Goal: Task Accomplishment & Management: Manage account settings

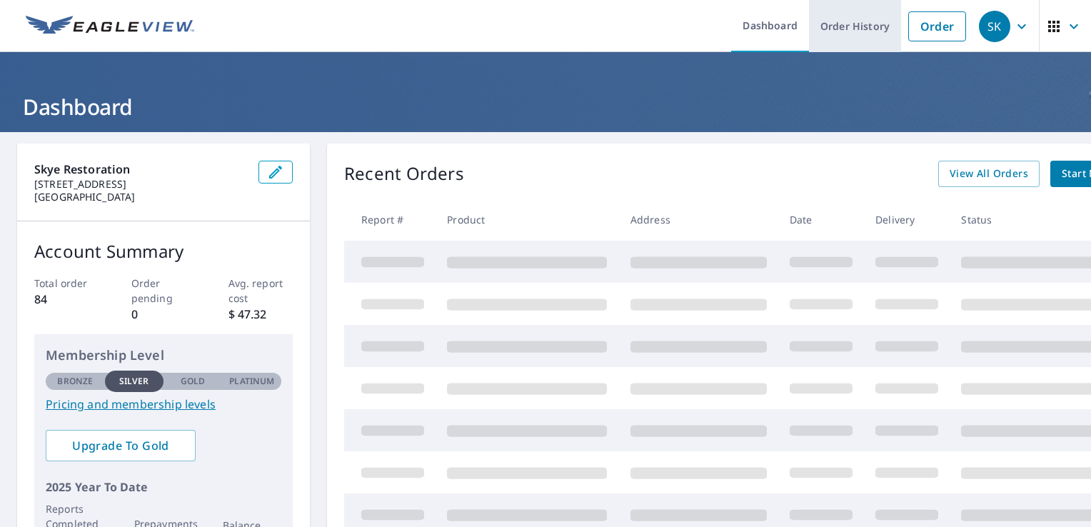
click at [848, 25] on link "Order History" at bounding box center [855, 26] width 92 height 52
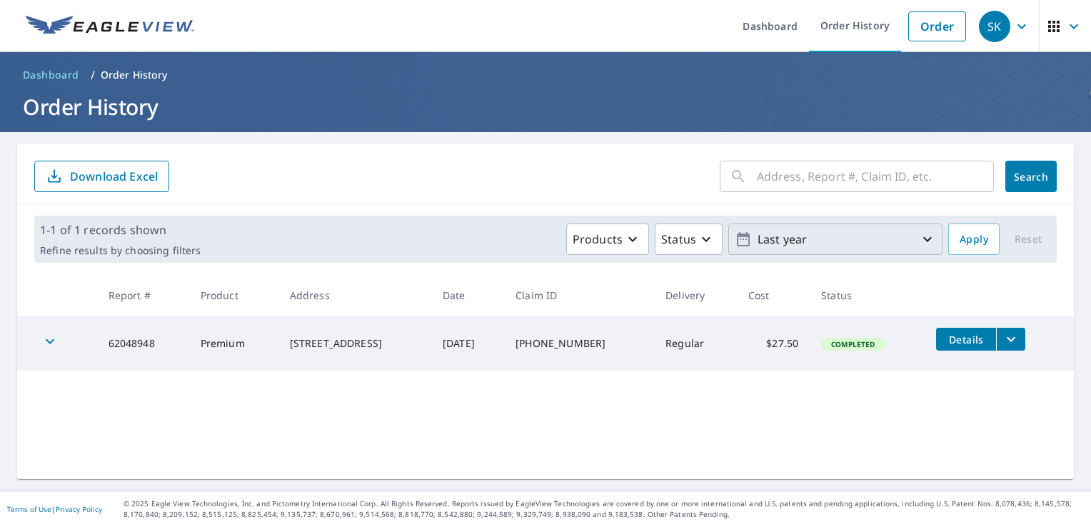
click at [897, 239] on p "Last year" at bounding box center [835, 239] width 167 height 25
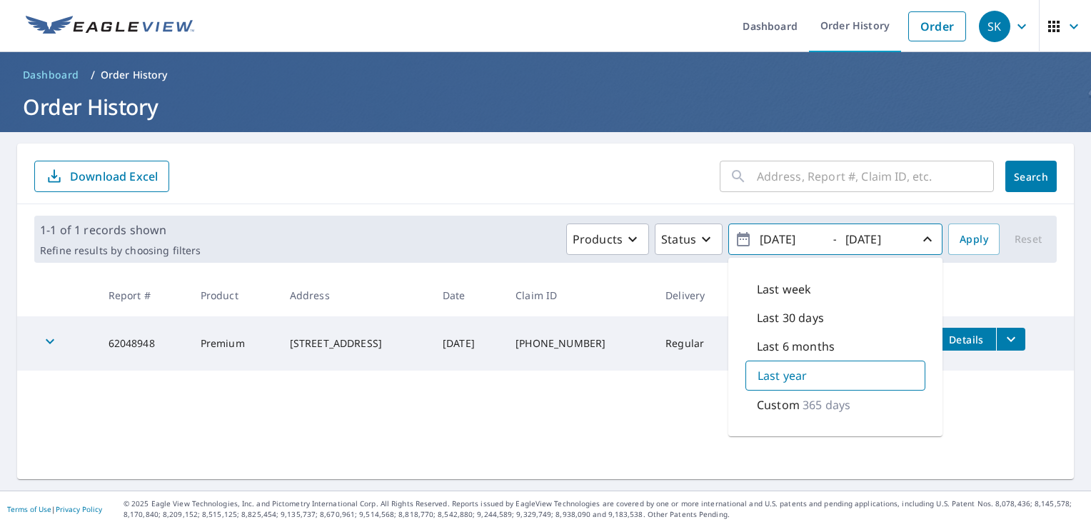
click at [735, 238] on icon "button" at bounding box center [743, 239] width 17 height 17
click at [779, 406] on p "Custom" at bounding box center [778, 404] width 43 height 17
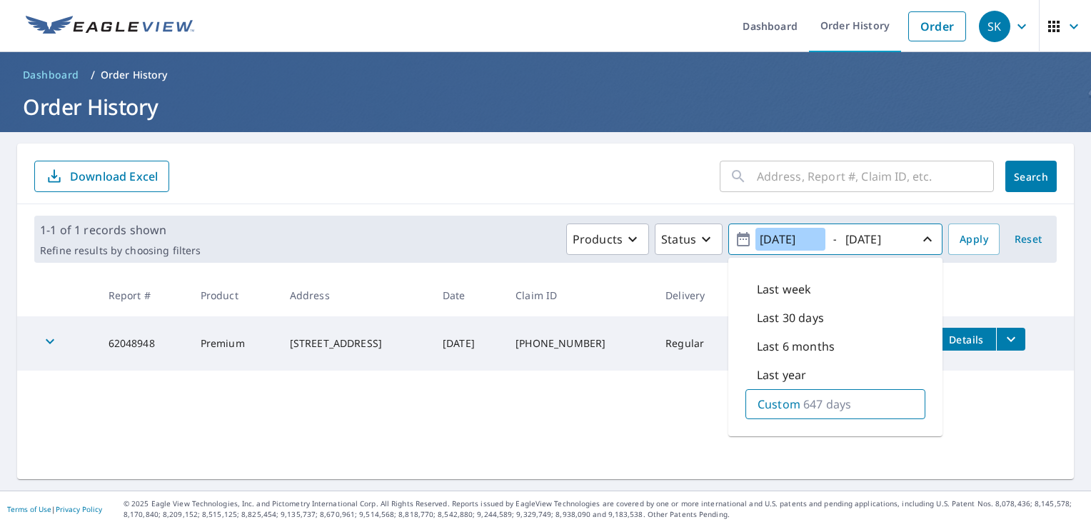
type input "[DATE]"
click at [891, 240] on input "[DATE]" at bounding box center [876, 239] width 70 height 23
click at [898, 238] on input "[DATE]" at bounding box center [876, 239] width 70 height 23
type input "[DATE]"
click at [955, 248] on button "Apply" at bounding box center [973, 238] width 51 height 31
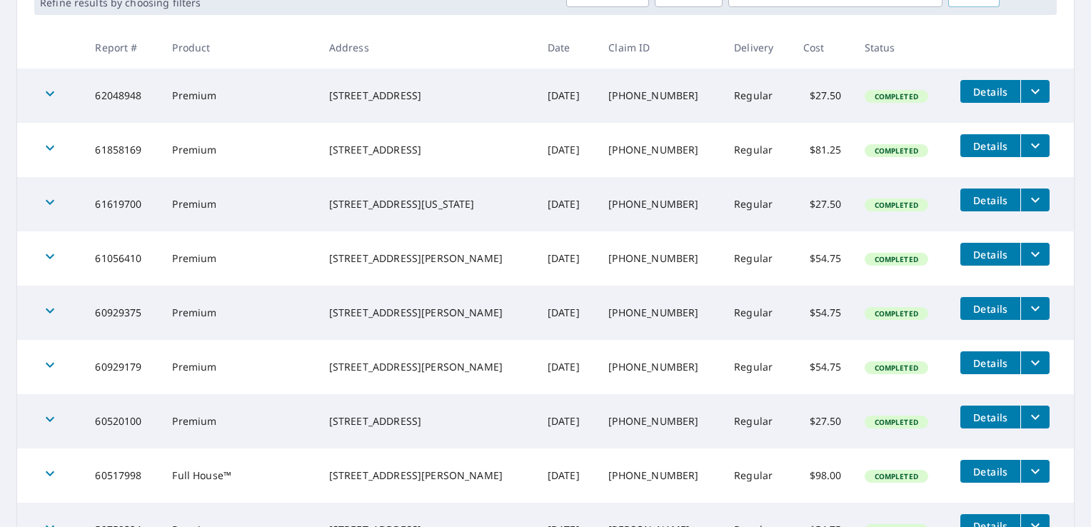
scroll to position [8, 0]
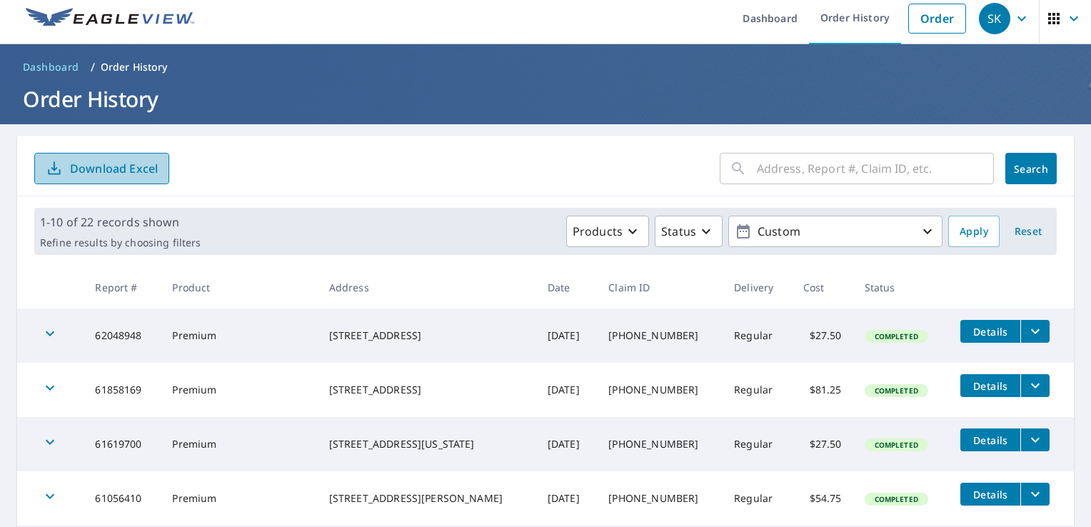
click at [141, 167] on p "Download Excel" at bounding box center [114, 169] width 88 height 16
